Goal: Information Seeking & Learning: Learn about a topic

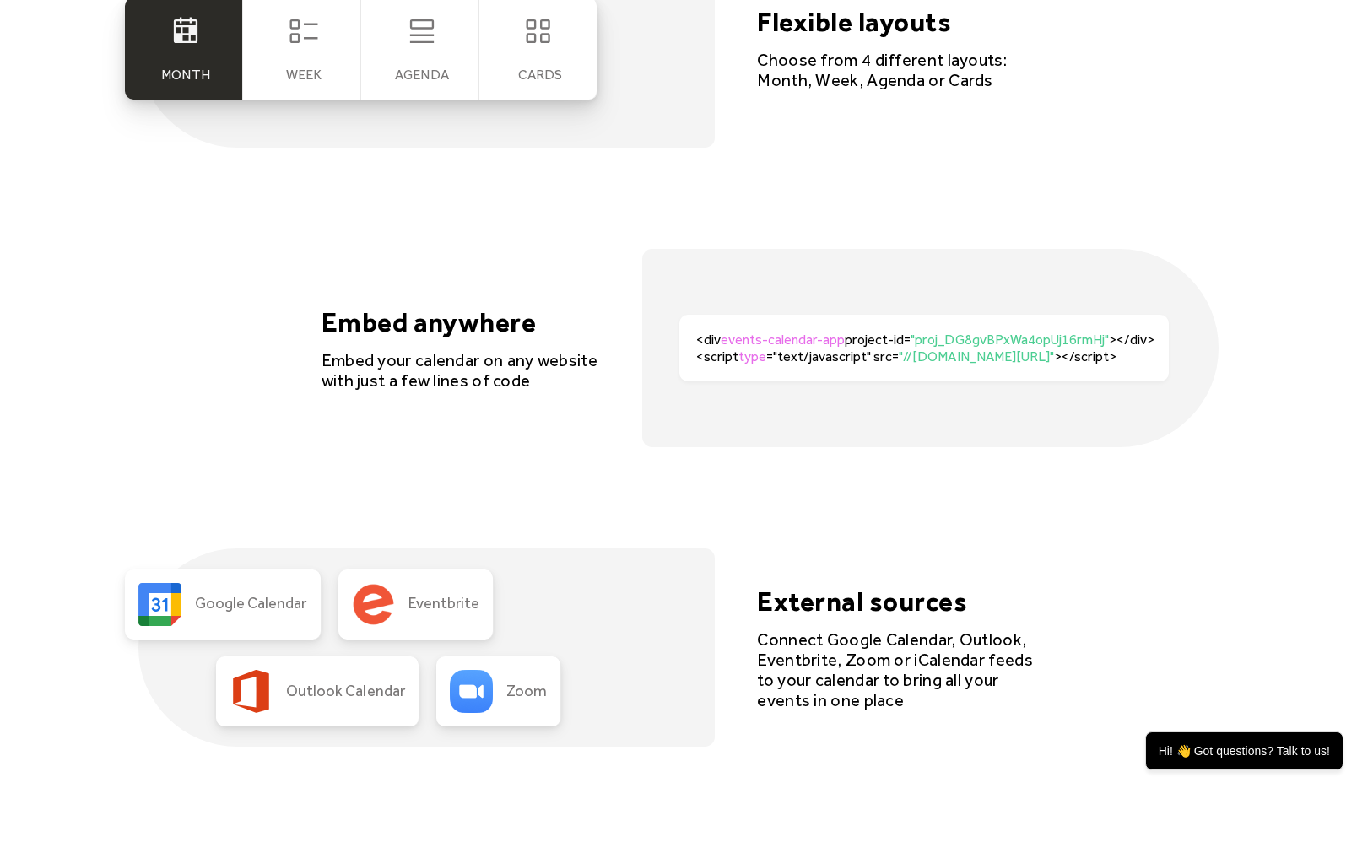
scroll to position [3420, 0]
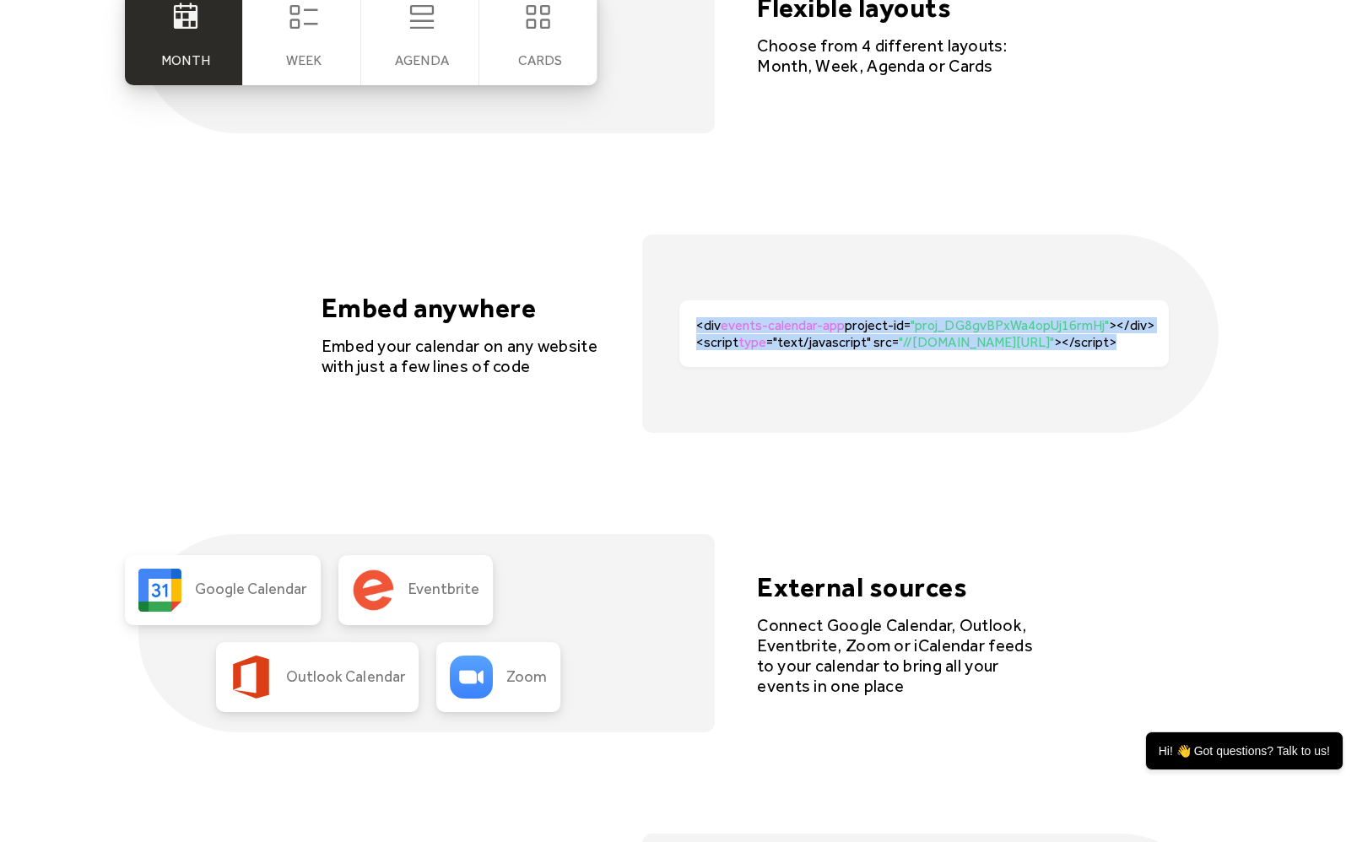
drag, startPoint x: 1047, startPoint y: 292, endPoint x: 959, endPoint y: 364, distance: 113.3
click at [961, 369] on div "<div events-calendar-app project-id= "proj_DG8gvBPxWa4opUj16rmHj" ></div><scrip…" at bounding box center [930, 334] width 576 height 198
click at [959, 364] on div "<div events-calendar-app project-id= "proj_DG8gvBPxWa4opUj16rmHj" ></div><scrip…" at bounding box center [923, 333] width 489 height 66
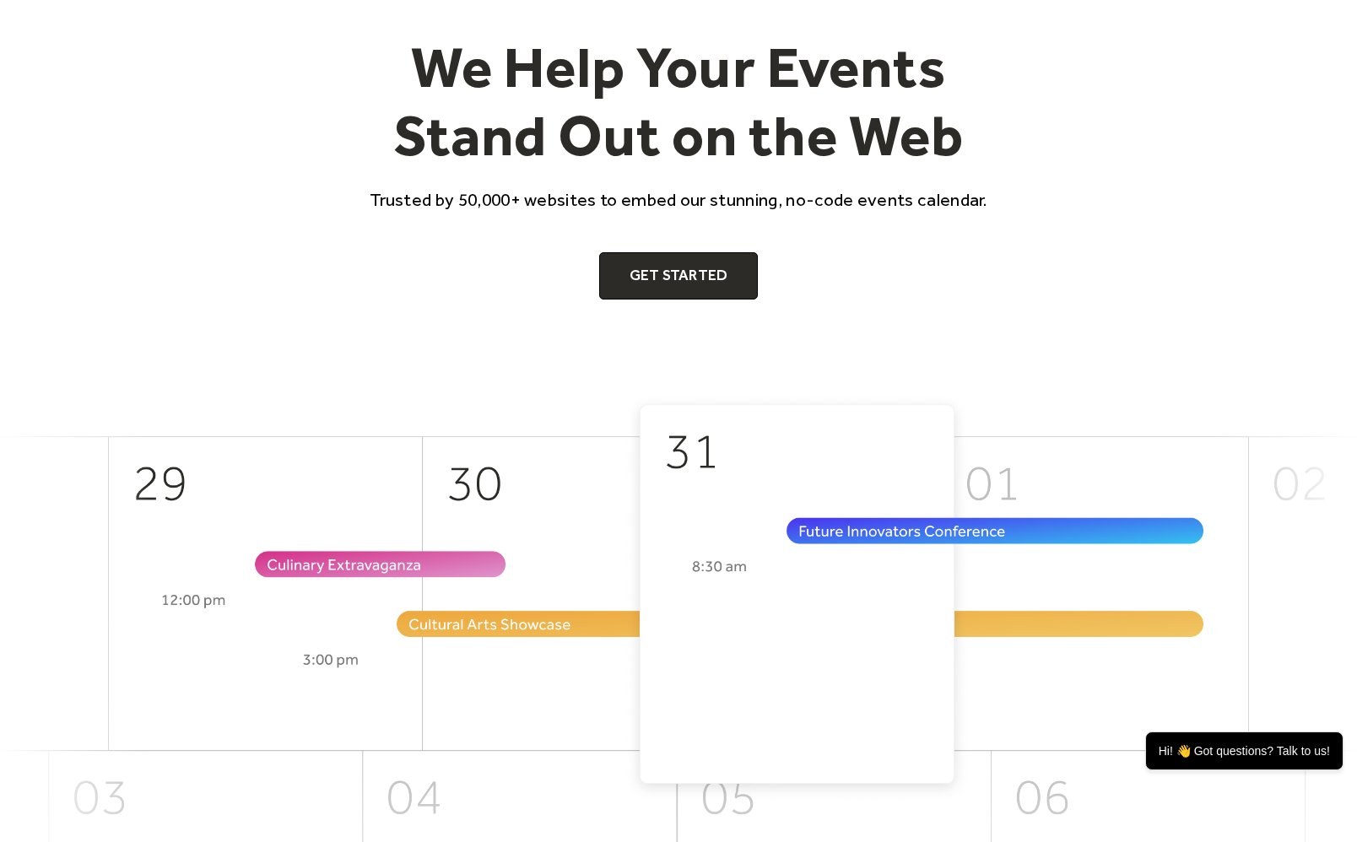
scroll to position [0, 0]
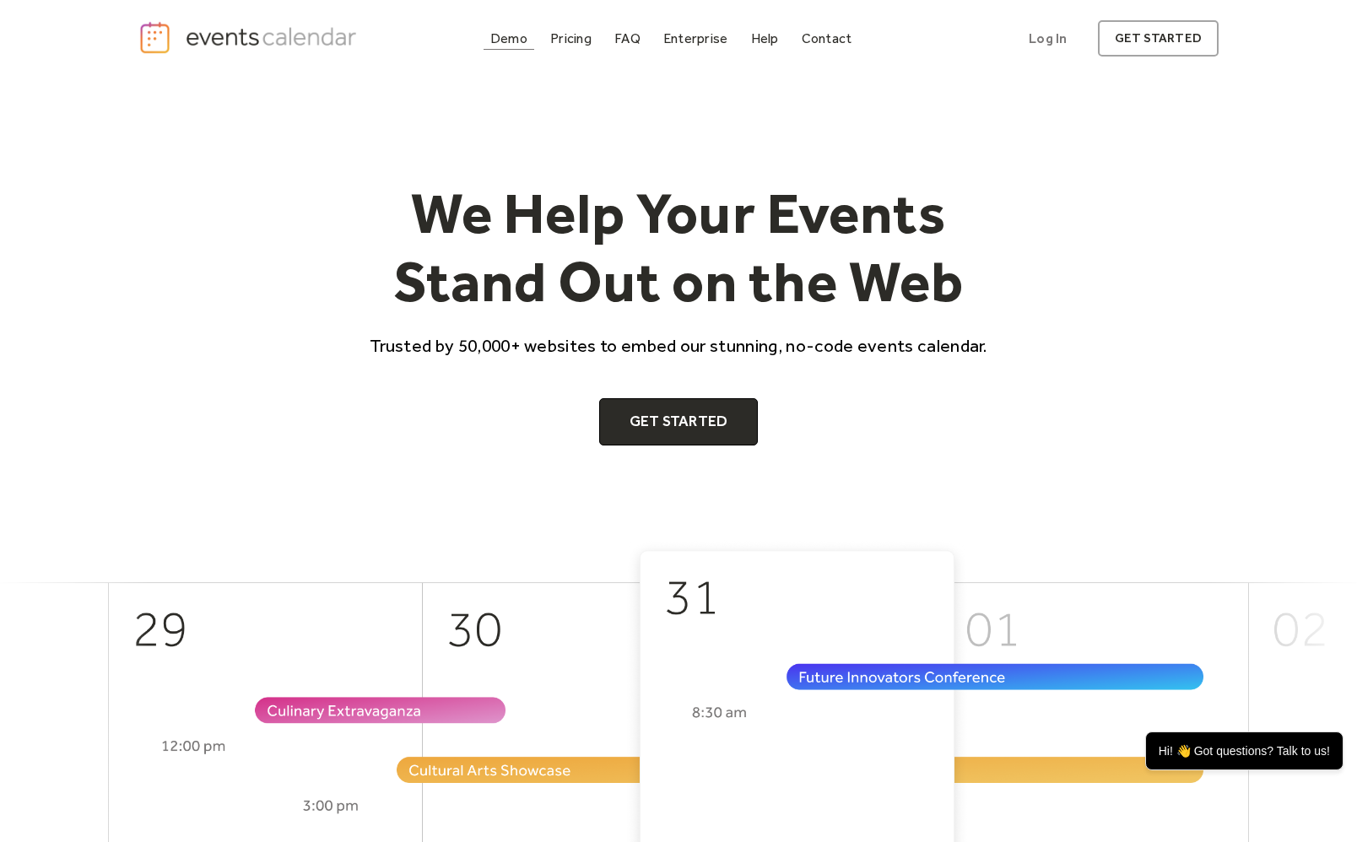
click at [517, 38] on div "Demo" at bounding box center [508, 38] width 37 height 9
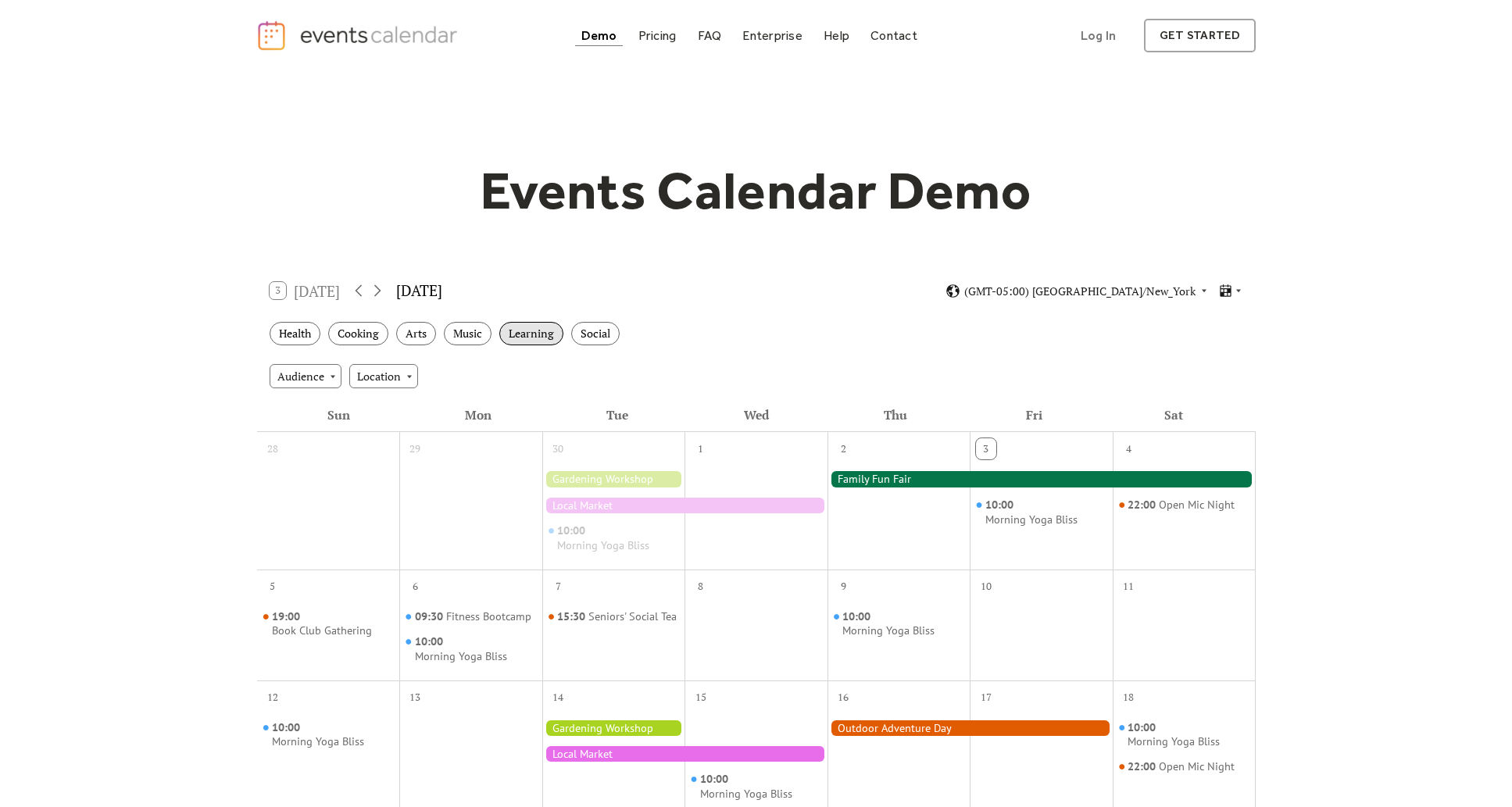
click at [531, 337] on div "Learning" at bounding box center [531, 334] width 64 height 24
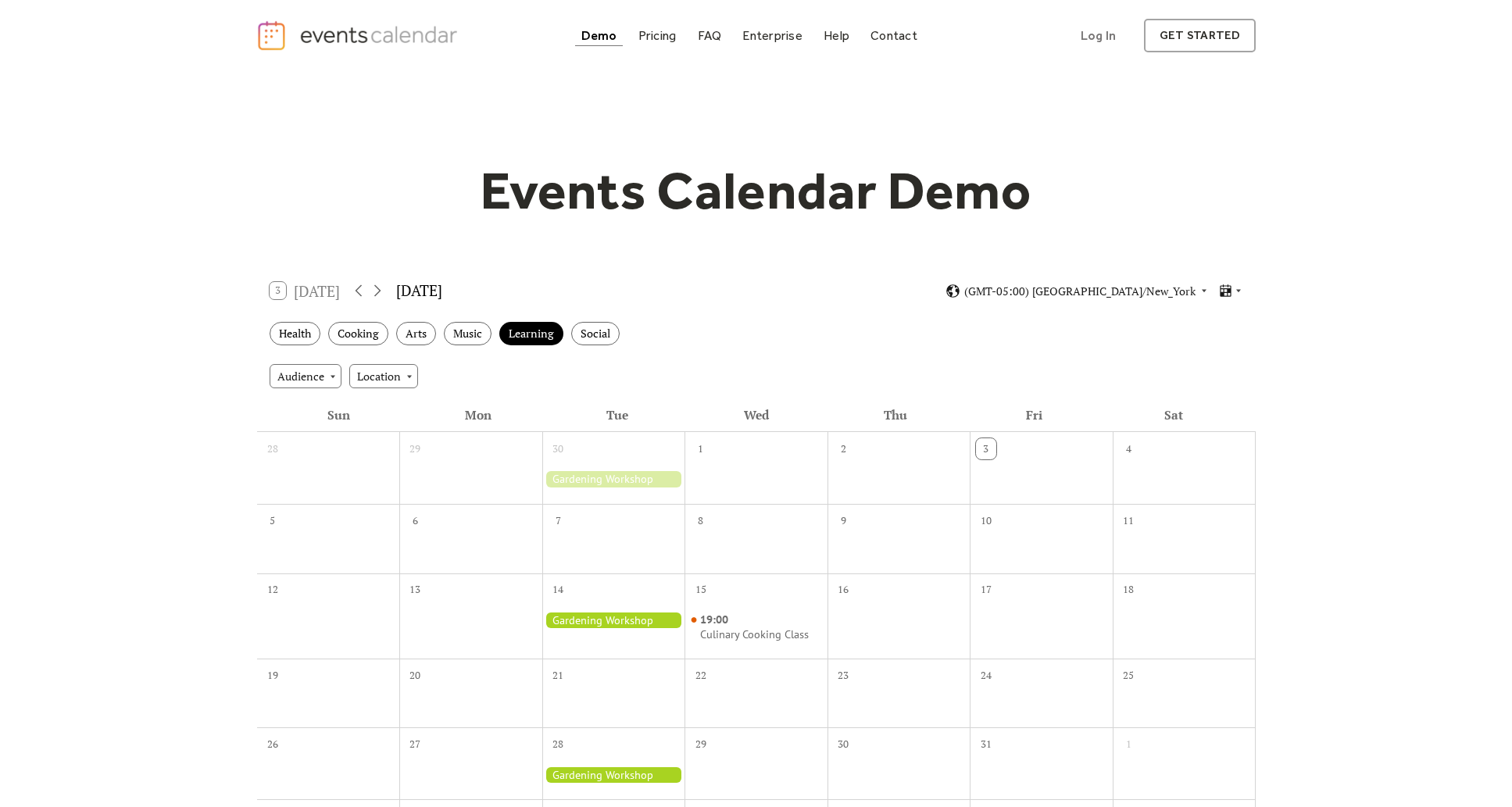
click at [480, 346] on div "Health Cooking Arts Music Learning Social" at bounding box center [756, 333] width 998 height 43
click at [477, 332] on div "Music" at bounding box center [467, 334] width 47 height 24
click at [425, 342] on div "Arts" at bounding box center [416, 334] width 40 height 24
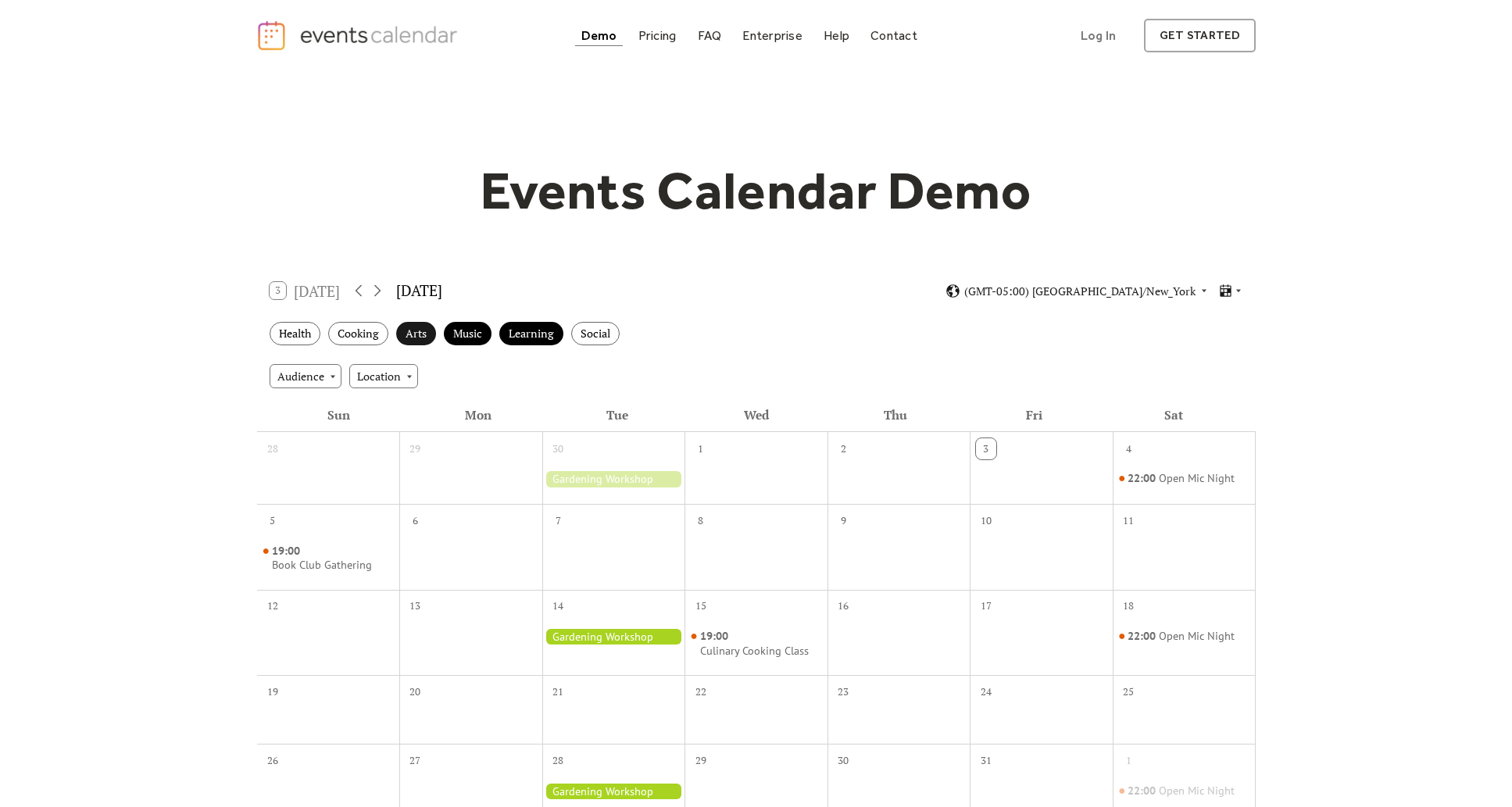
click at [424, 337] on div "Arts" at bounding box center [416, 334] width 40 height 24
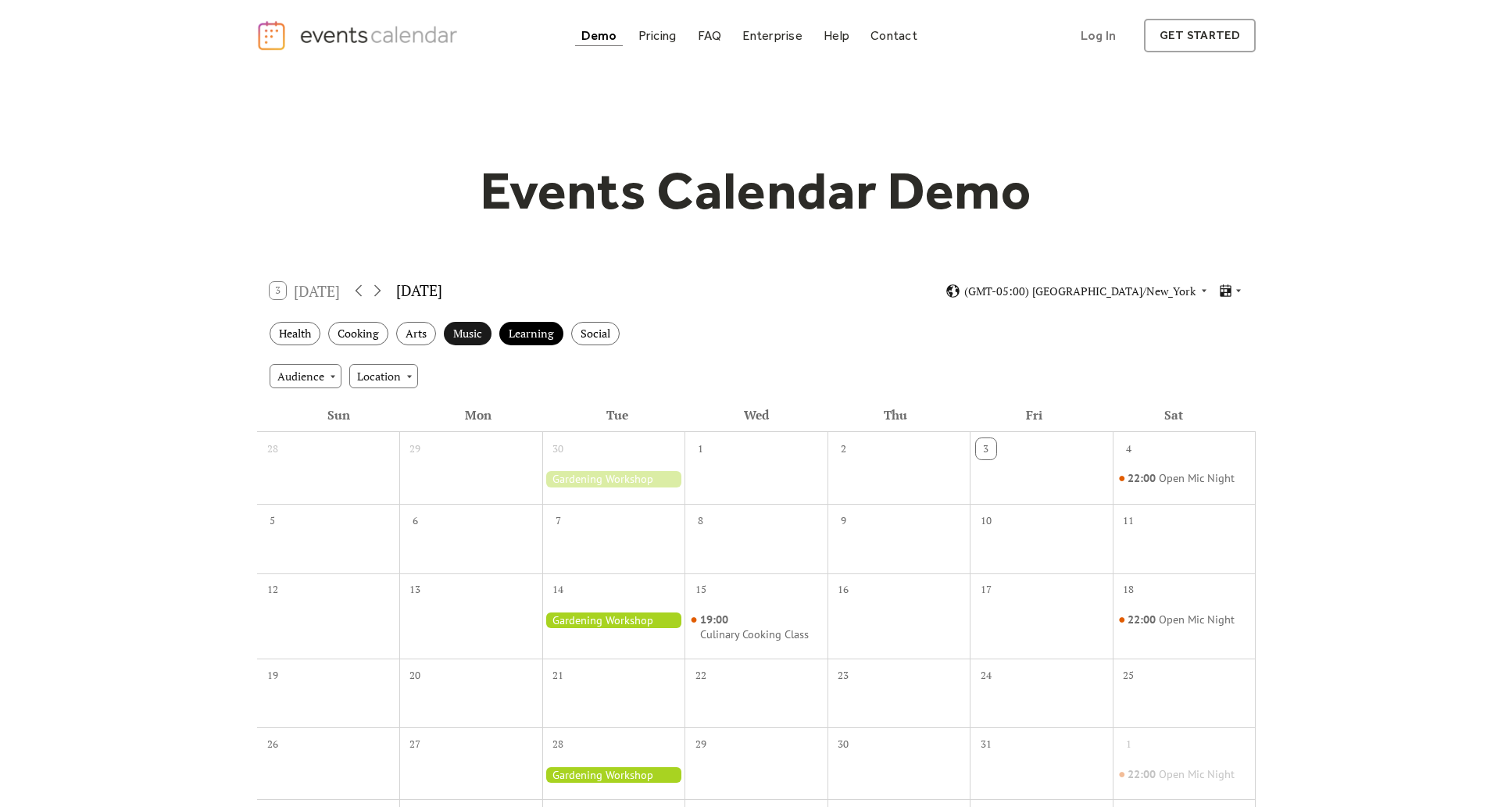
click at [446, 337] on div "Music" at bounding box center [467, 334] width 47 height 24
click at [524, 334] on div "Learning" at bounding box center [531, 334] width 64 height 24
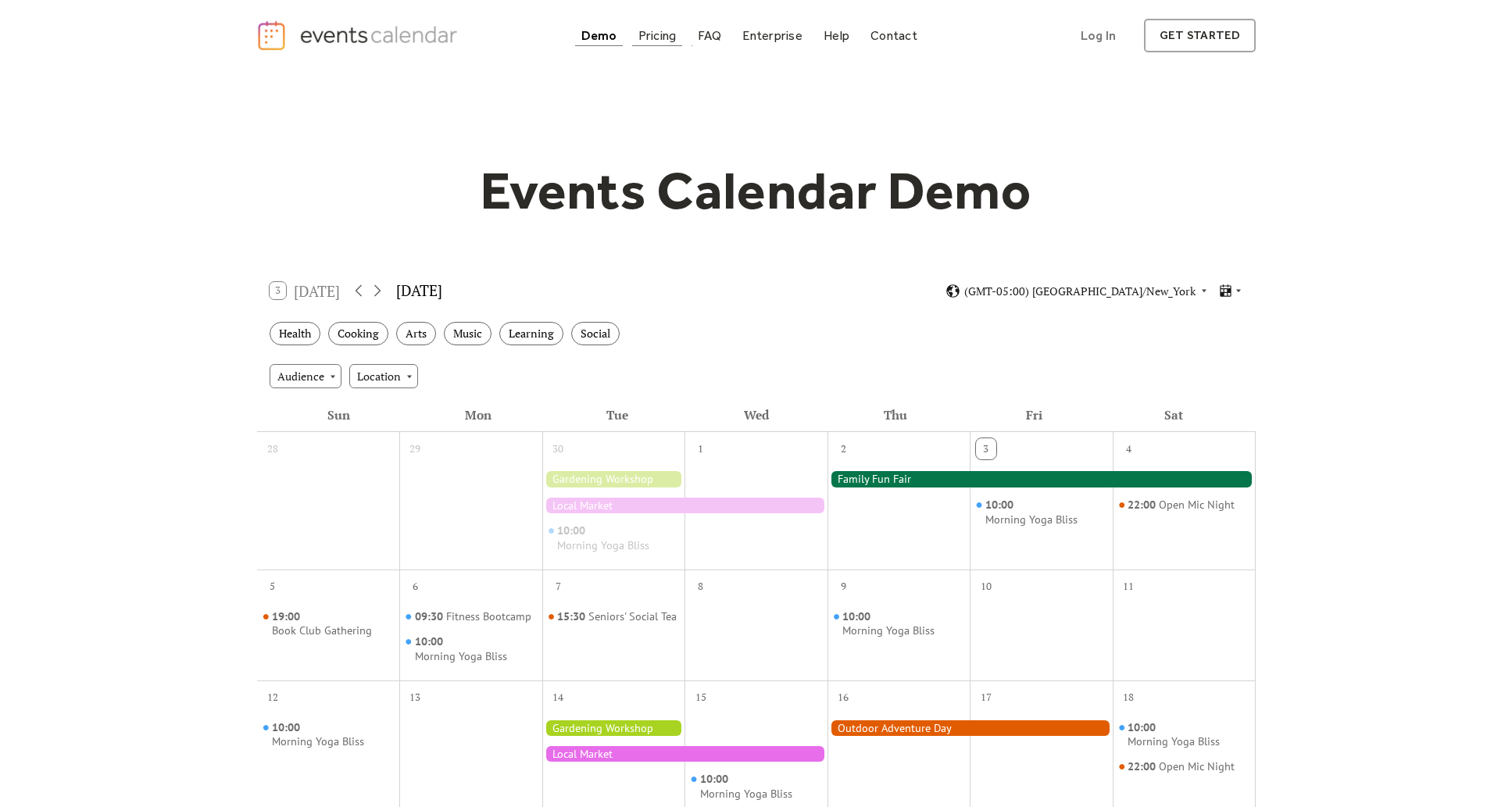
click at [671, 38] on div "Pricing" at bounding box center [656, 35] width 38 height 8
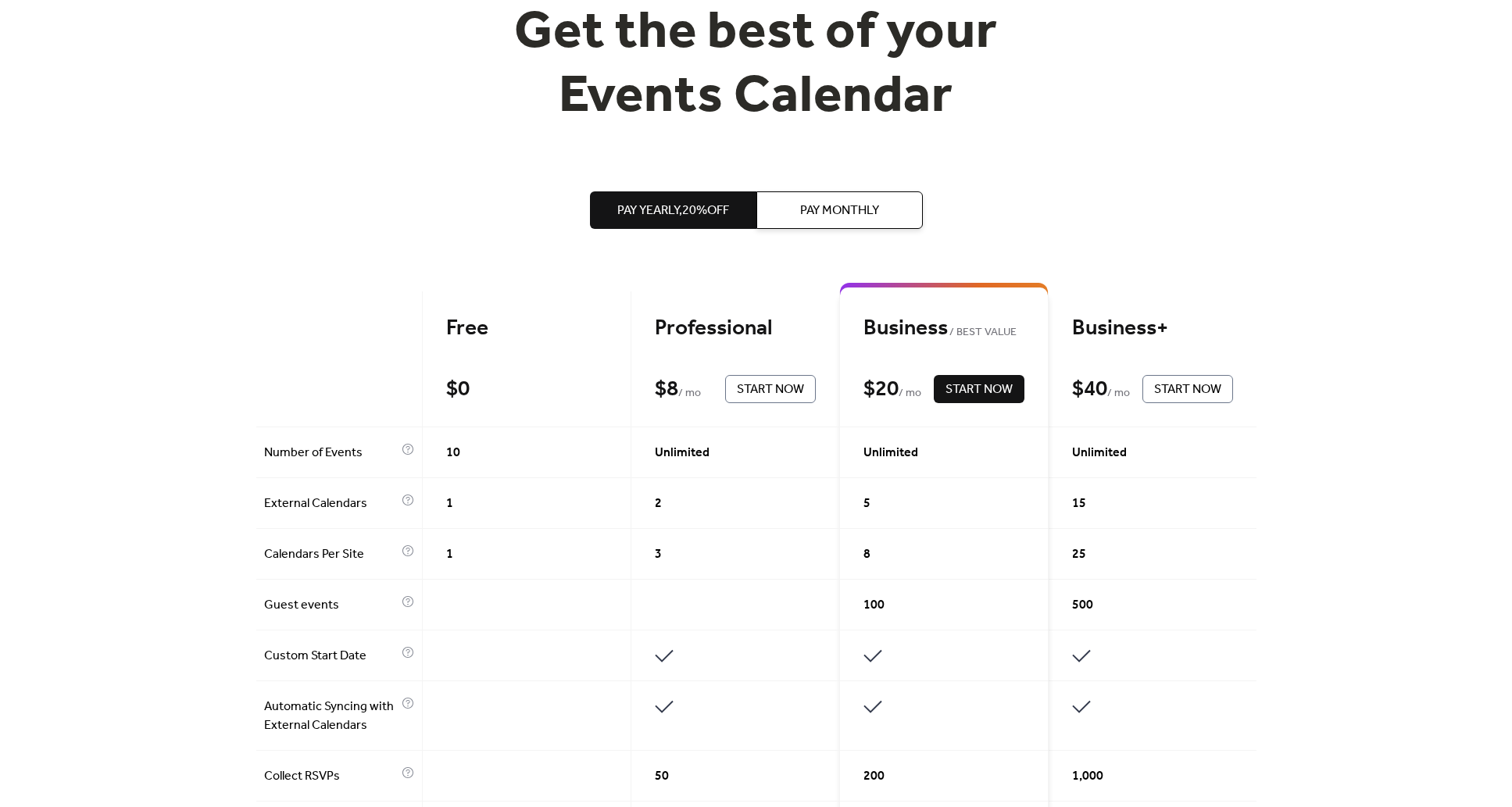
scroll to position [204, 0]
